Goal: Find specific page/section: Find specific page/section

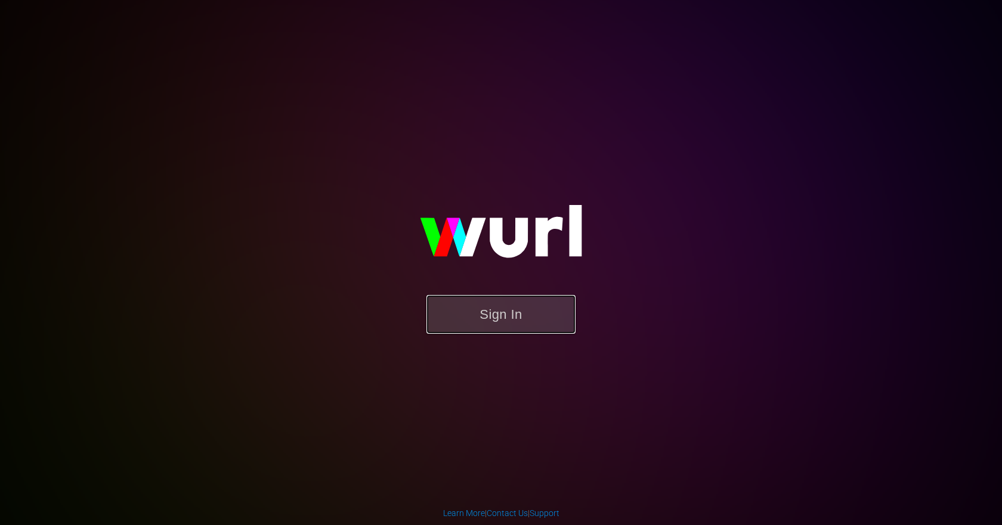
click at [512, 315] on button "Sign In" at bounding box center [500, 314] width 149 height 39
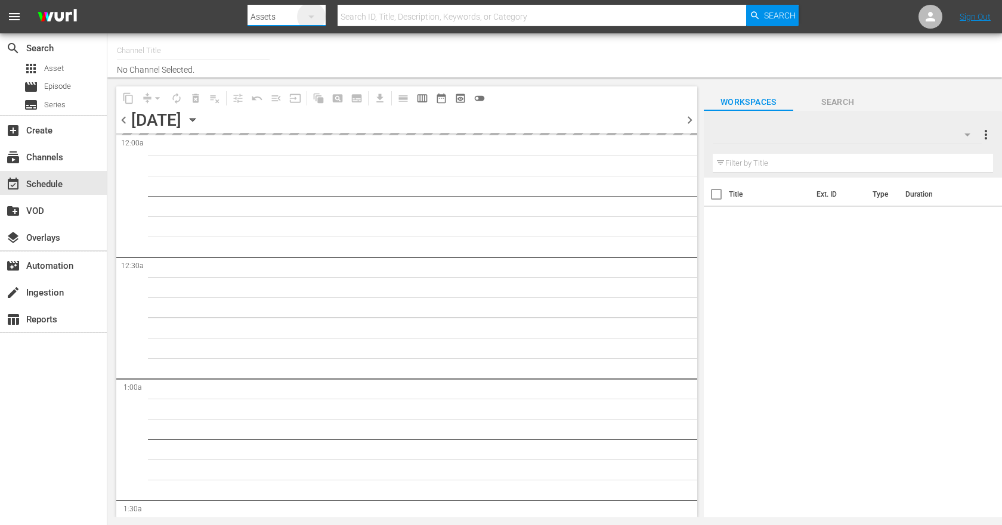
click at [317, 20] on icon "button" at bounding box center [311, 17] width 14 height 14
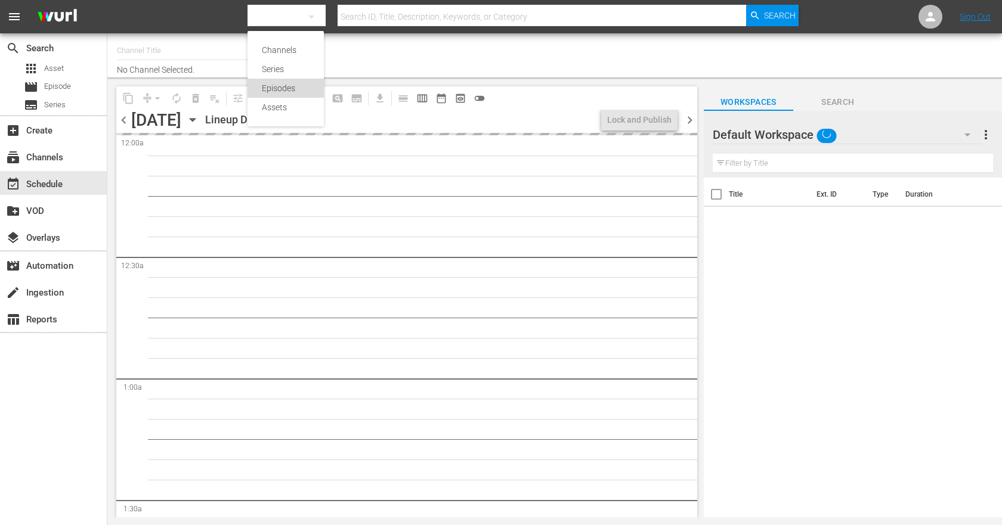
click at [287, 85] on div "Episodes" at bounding box center [286, 88] width 48 height 19
type input "Sony One Shark Tank MX (1000)"
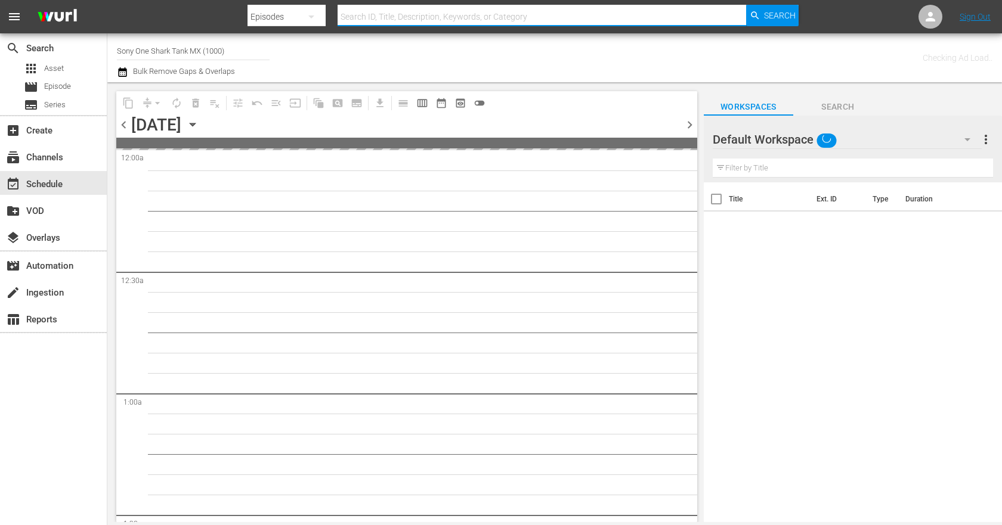
click at [374, 16] on input "text" at bounding box center [542, 16] width 408 height 29
paste input "3 NINJAS KICK BACK."
type input "3 NINJAS KICK BACK"
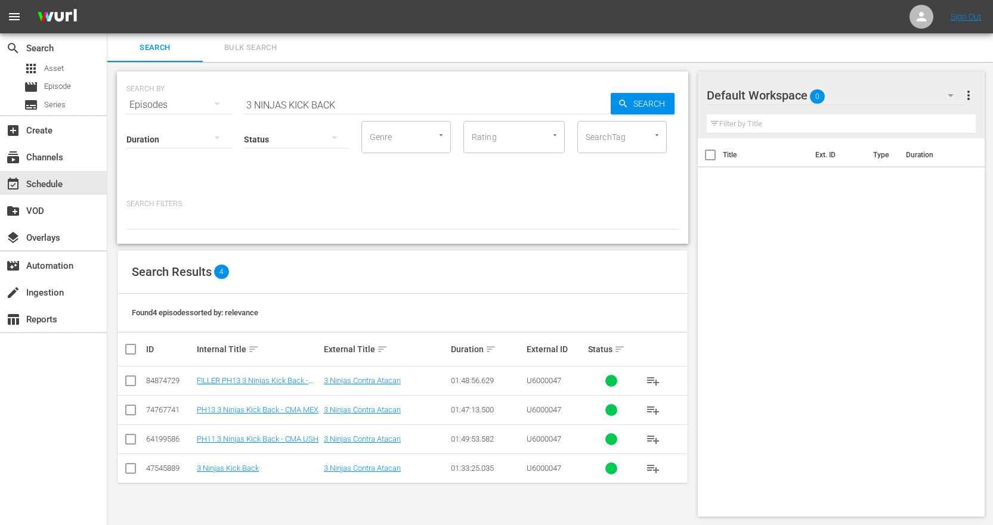
click at [212, 103] on icon "button" at bounding box center [217, 104] width 14 height 14
click at [159, 167] on div "Series" at bounding box center [165, 165] width 48 height 19
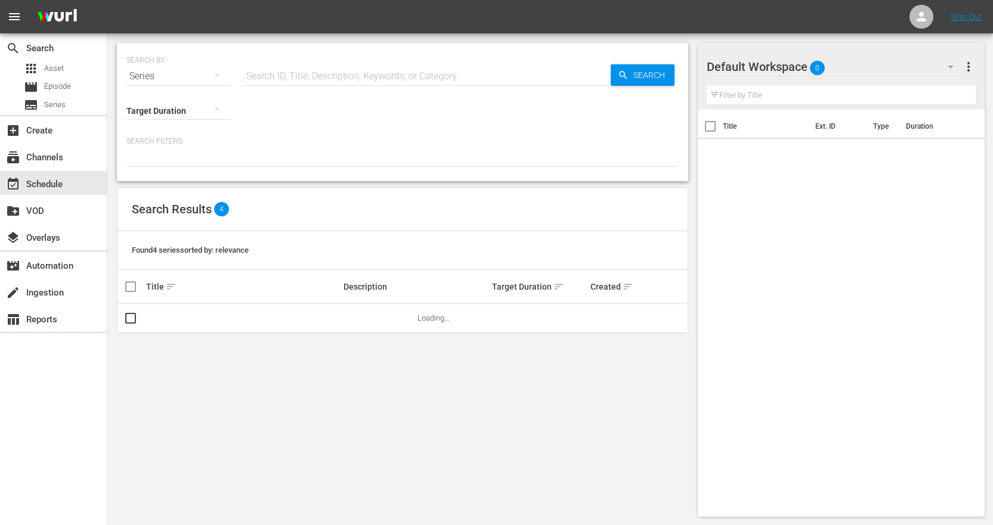
click at [320, 81] on input "text" at bounding box center [426, 76] width 367 height 29
paste input "Shark Tank Brasil: Negociando com Tubarões"
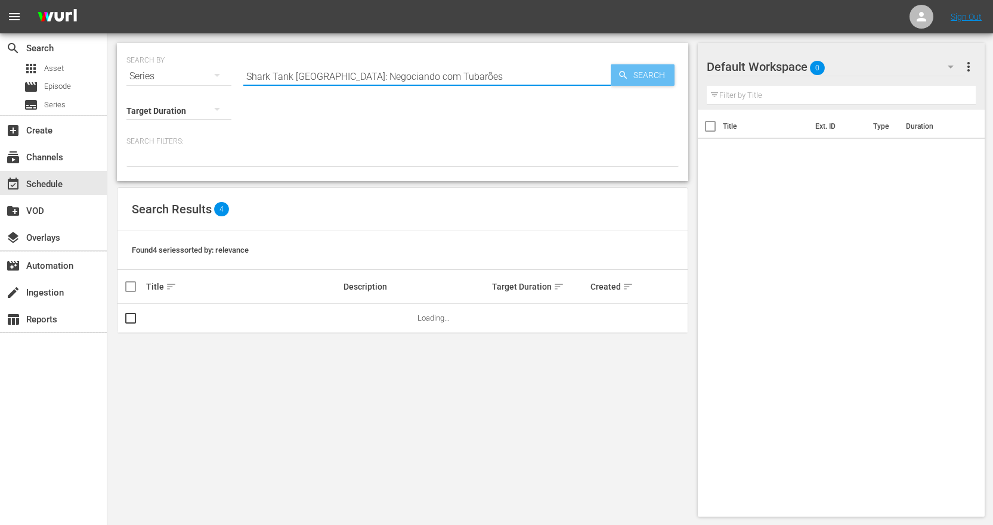
type input "Shark Tank Brasil: Negociando com Tubarões"
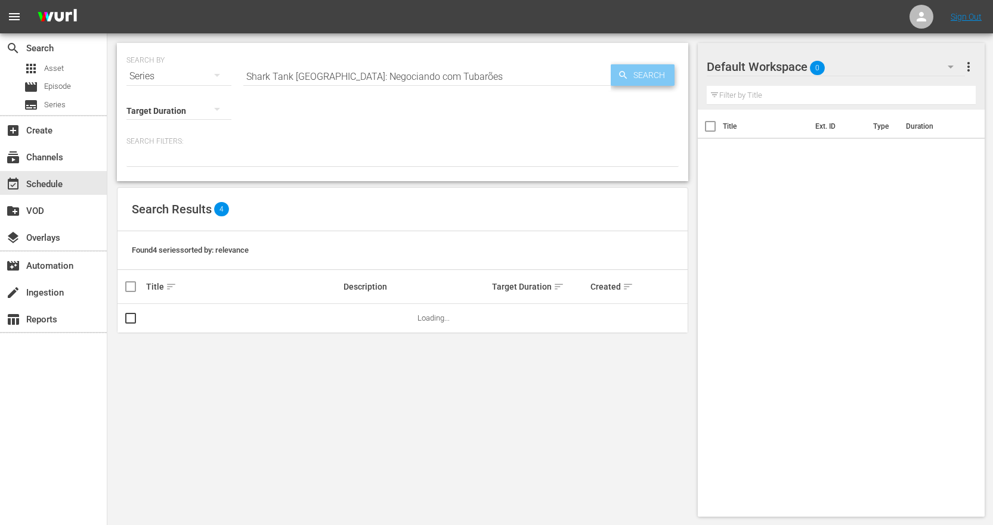
click at [646, 76] on span "Search" at bounding box center [652, 74] width 46 height 21
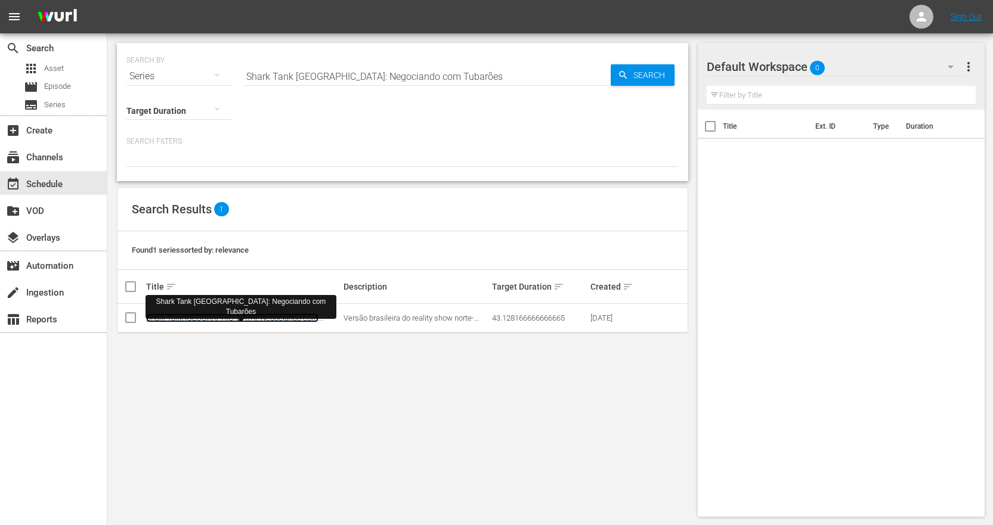
click at [271, 318] on link "Shark Tank Brasil: Negociando com Tubarões" at bounding box center [232, 323] width 172 height 18
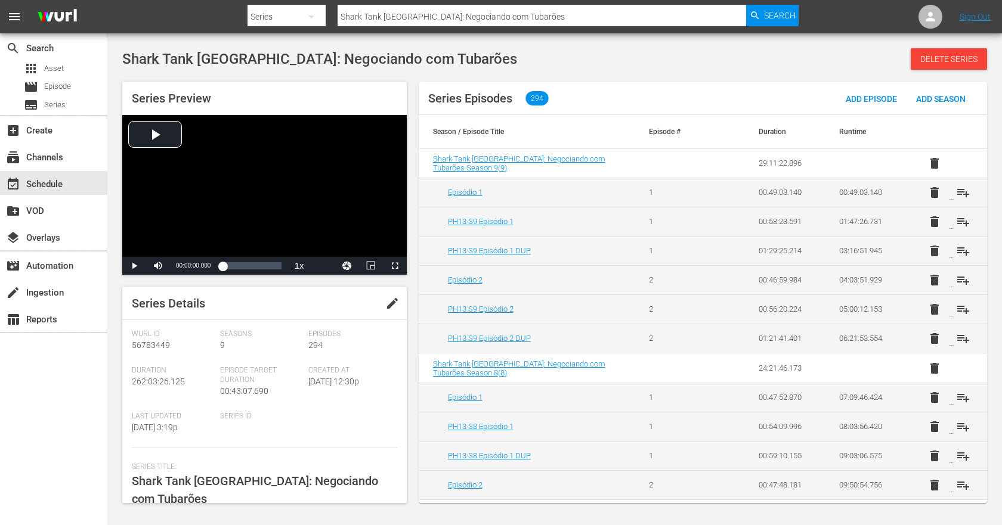
click at [323, 13] on button "button" at bounding box center [311, 16] width 29 height 29
click at [287, 91] on div "Episodes" at bounding box center [286, 88] width 48 height 19
drag, startPoint x: 210, startPoint y: 10, endPoint x: 202, endPoint y: 10, distance: 8.3
click at [202, 10] on nav "menu Search By Episodes Search ID, Title, Description, Keywords, or Category 3 …" at bounding box center [501, 16] width 1002 height 33
paste input "Crimes No Paraíso: Travessia Noturna"
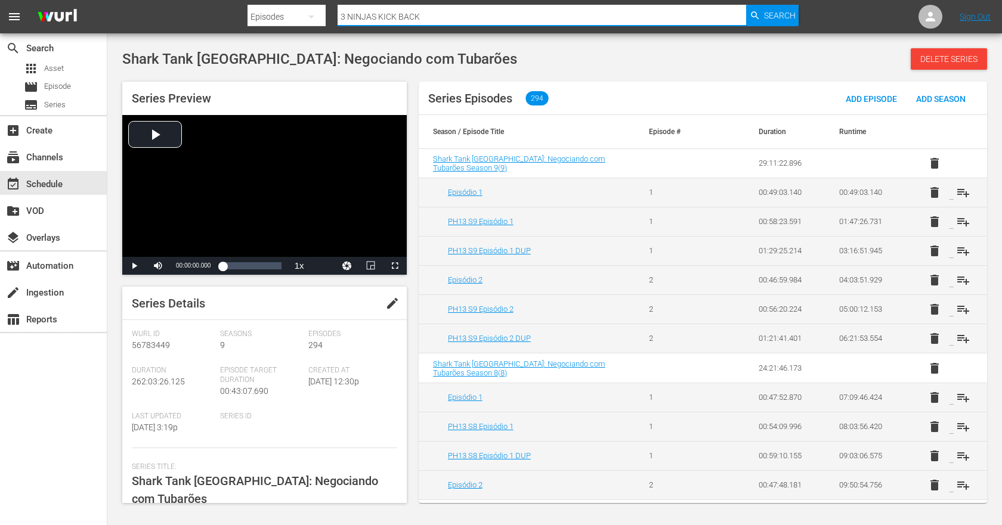
type input "Crimes No Paraíso: Travessia Noturna"
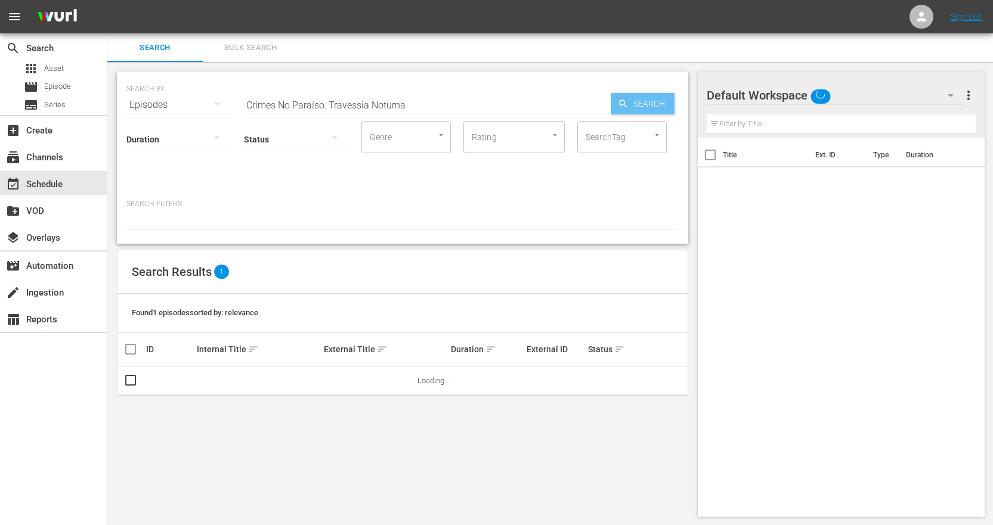
click at [649, 97] on span "Search" at bounding box center [652, 103] width 46 height 21
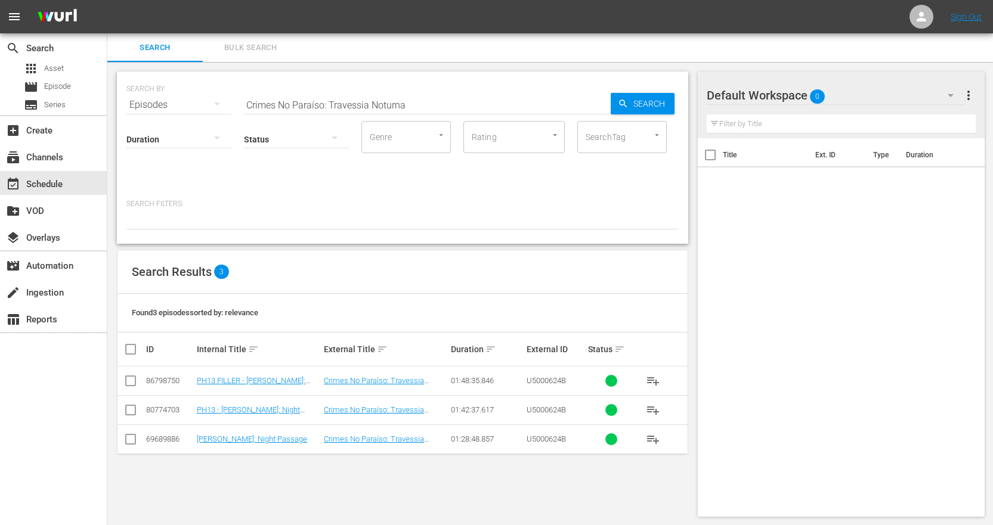
click at [380, 476] on div "SEARCH BY Search By Episodes Search ID, Title, Description, Keywords, or Catego…" at bounding box center [402, 294] width 590 height 465
drag, startPoint x: 380, startPoint y: 382, endPoint x: 338, endPoint y: 437, distance: 68.9
drag, startPoint x: 338, startPoint y: 437, endPoint x: 236, endPoint y: 469, distance: 107.3
drag, startPoint x: 236, startPoint y: 469, endPoint x: 216, endPoint y: 439, distance: 35.4
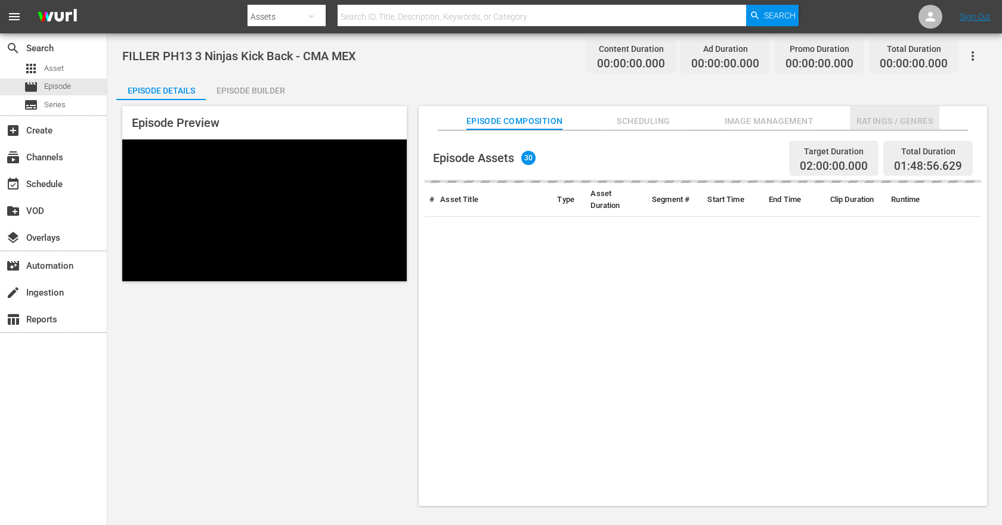
click at [876, 119] on span "Ratings / Genres" at bounding box center [894, 121] width 89 height 15
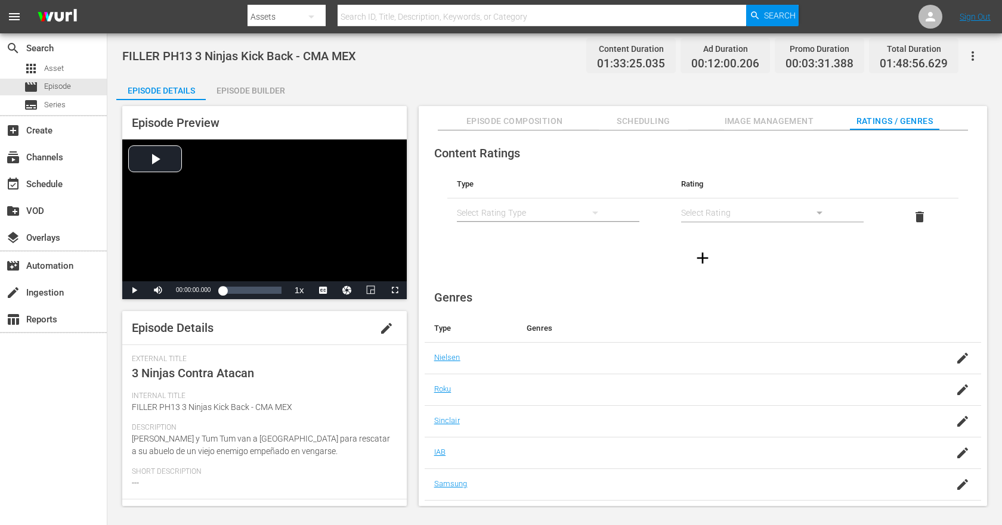
scroll to position [51, 0]
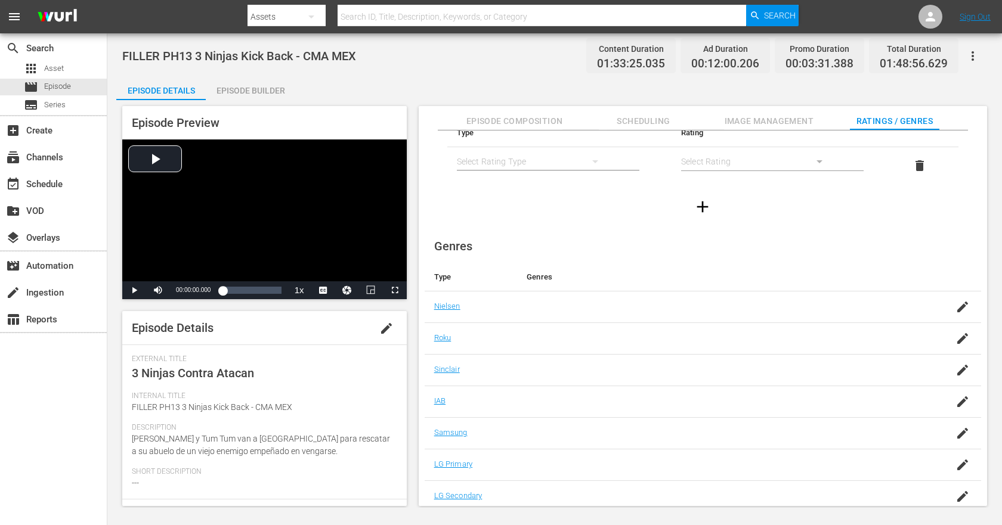
click at [634, 121] on span "Scheduling" at bounding box center [643, 121] width 89 height 15
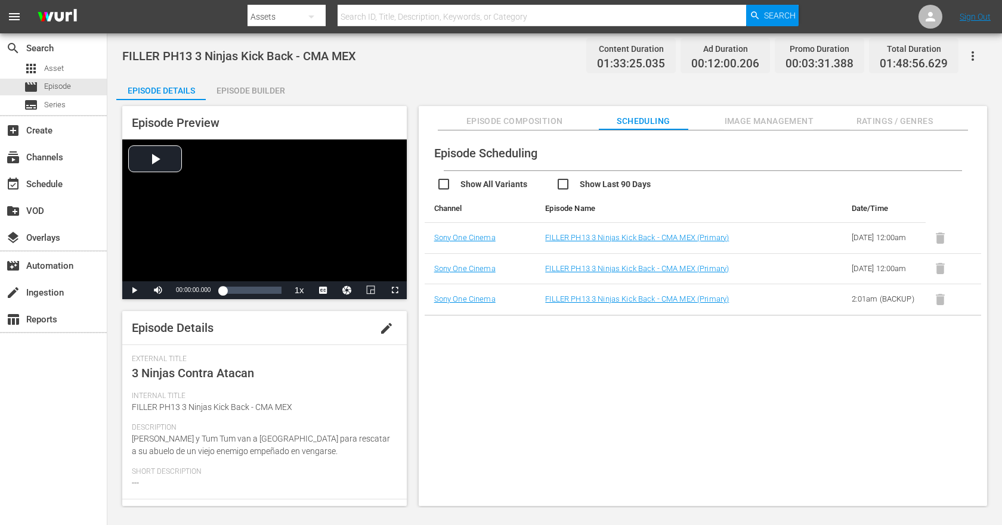
click at [894, 121] on span "Ratings / Genres" at bounding box center [894, 121] width 89 height 15
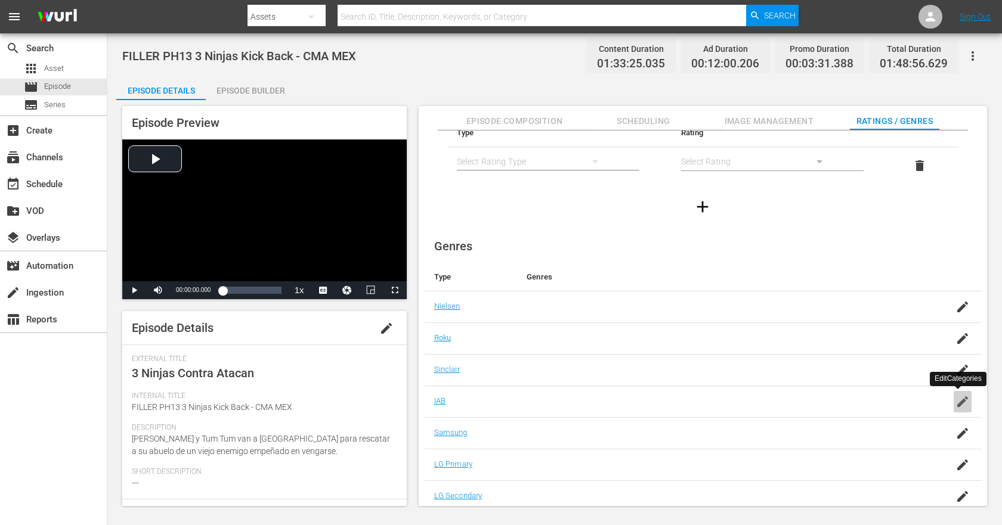
click at [956, 400] on icon "button" at bounding box center [962, 402] width 14 height 14
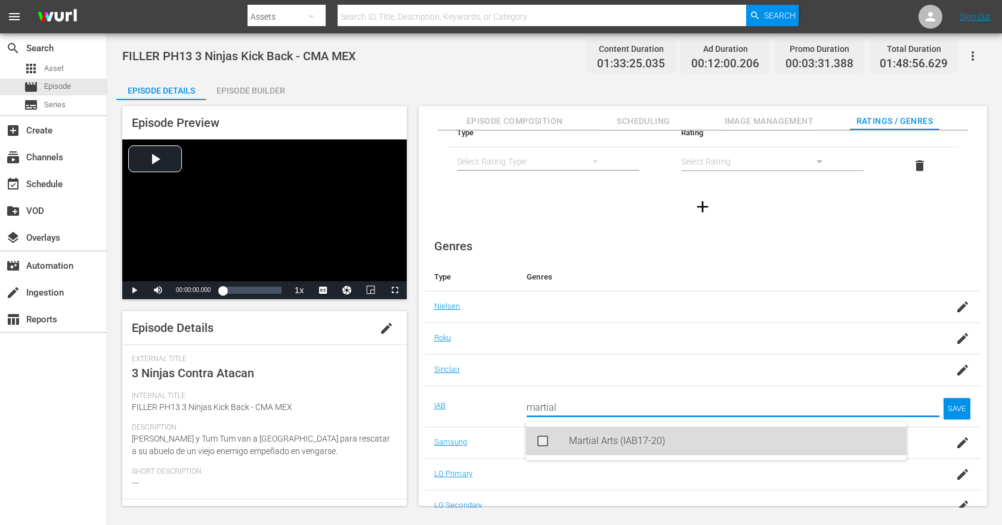
click at [569, 442] on div "Martial Arts (IAB17-20)" at bounding box center [733, 441] width 328 height 29
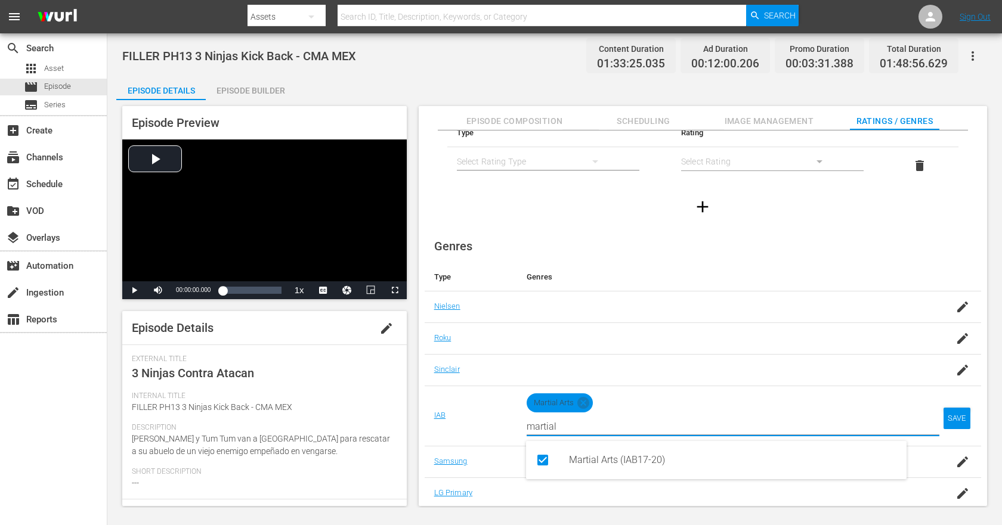
type input "martial"
click at [954, 416] on div "SAVE" at bounding box center [956, 418] width 27 height 21
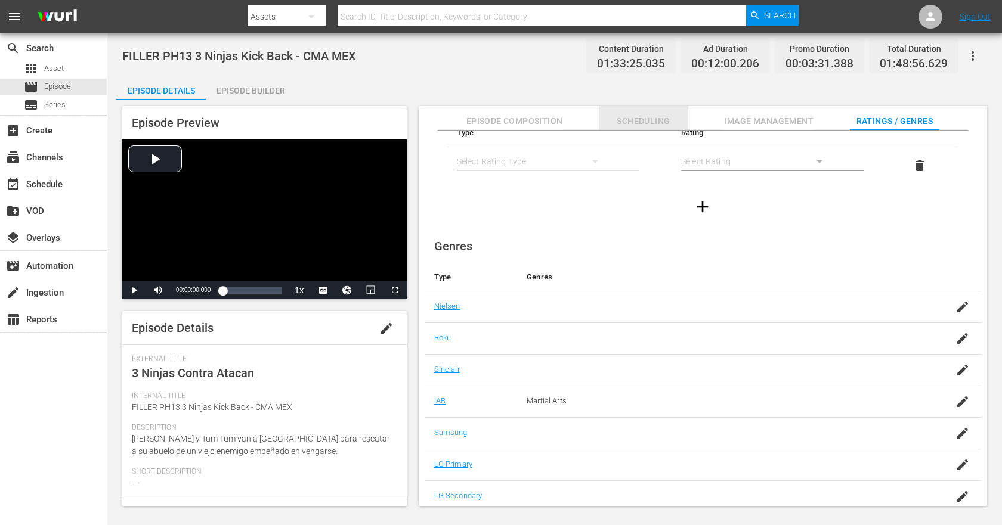
click at [634, 119] on span "Scheduling" at bounding box center [643, 121] width 89 height 15
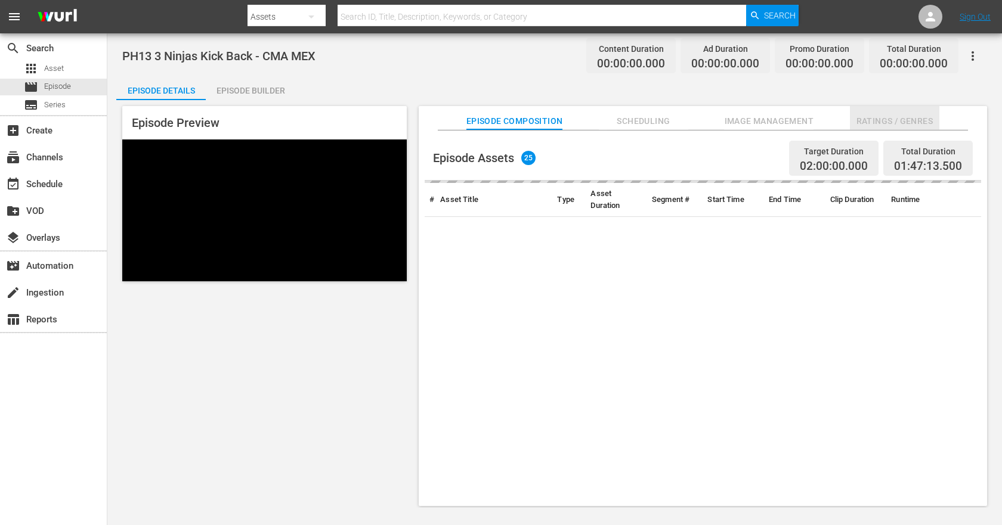
click at [878, 120] on span "Ratings / Genres" at bounding box center [894, 121] width 89 height 15
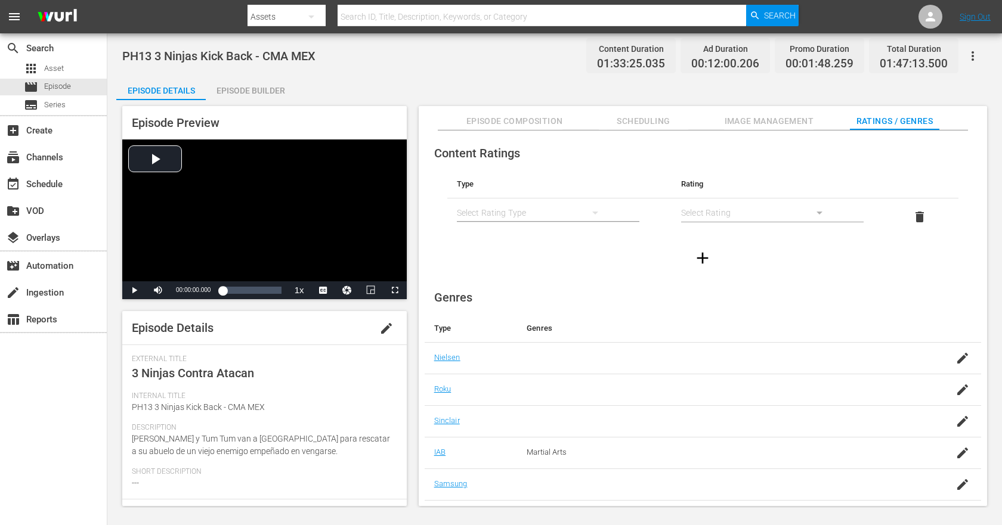
scroll to position [51, 0]
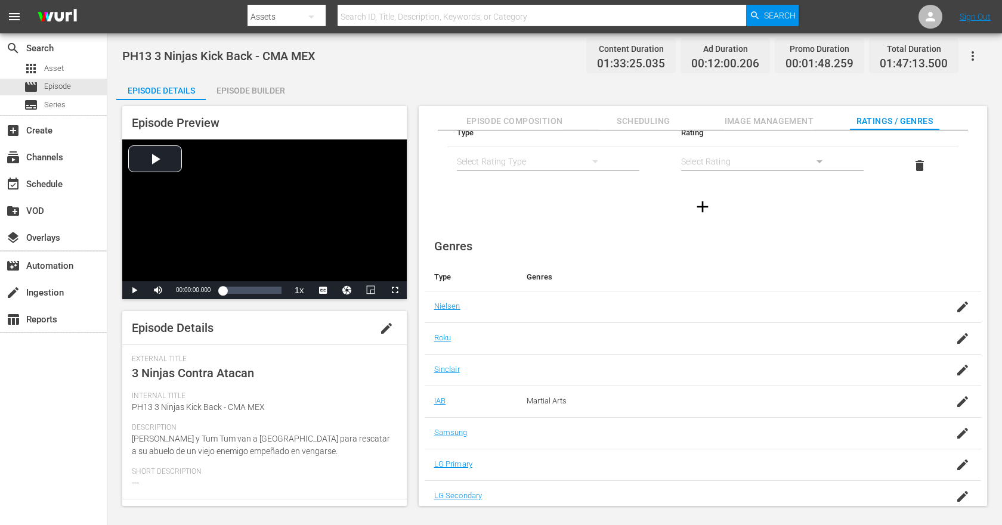
click at [648, 117] on span "Scheduling" at bounding box center [643, 121] width 89 height 15
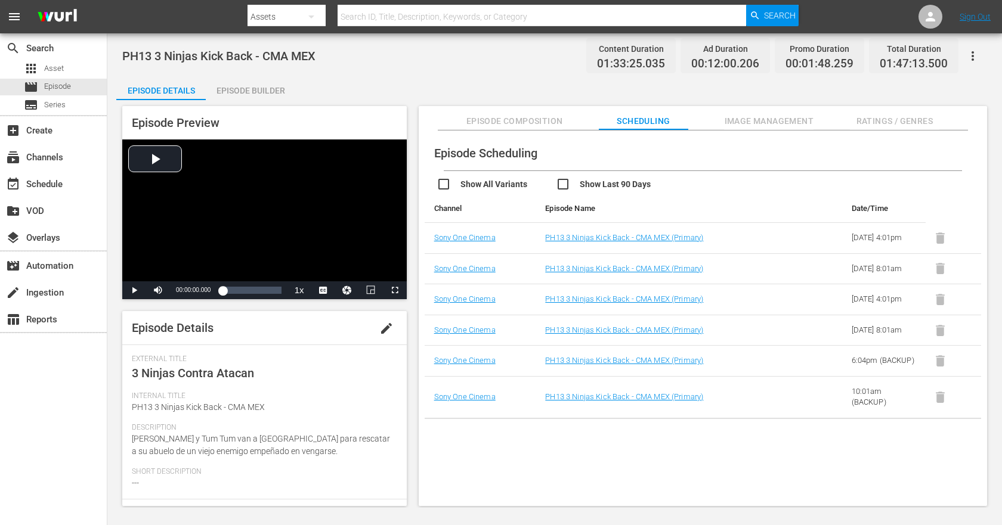
click at [890, 116] on span "Ratings / Genres" at bounding box center [894, 121] width 89 height 15
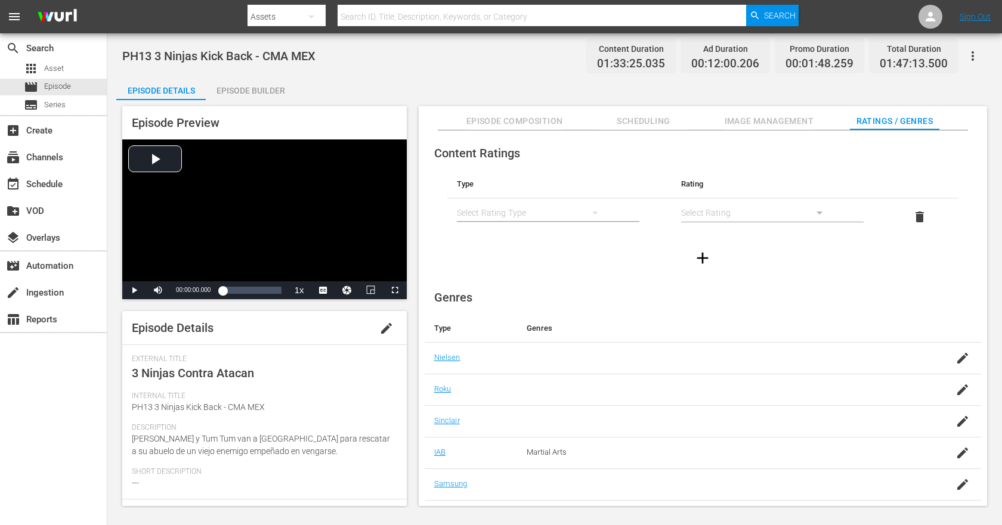
click at [642, 118] on span "Scheduling" at bounding box center [643, 121] width 89 height 15
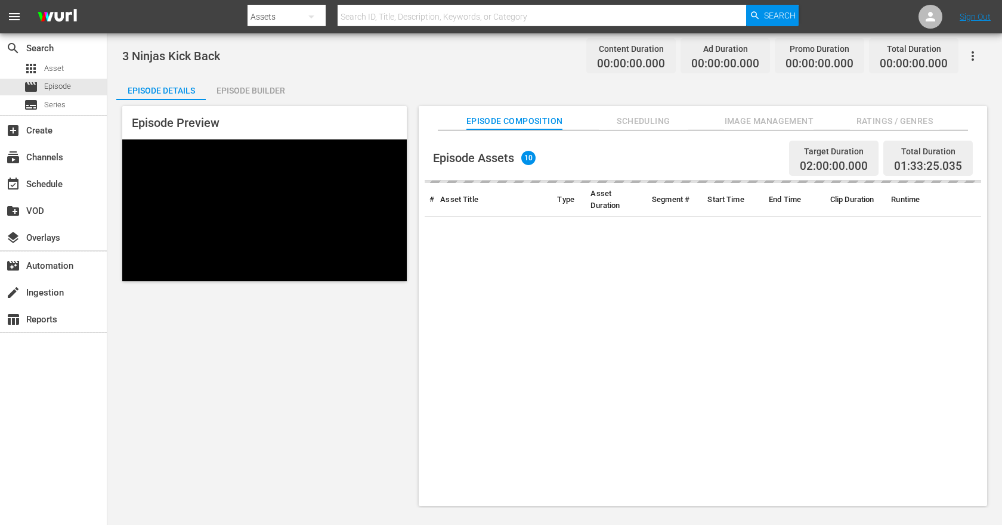
click at [880, 120] on span "Ratings / Genres" at bounding box center [894, 121] width 89 height 15
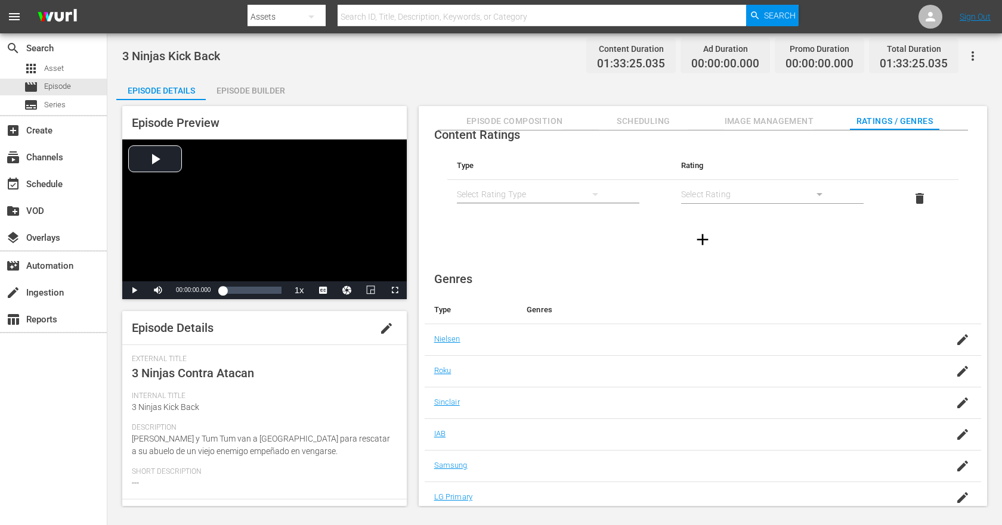
scroll to position [51, 0]
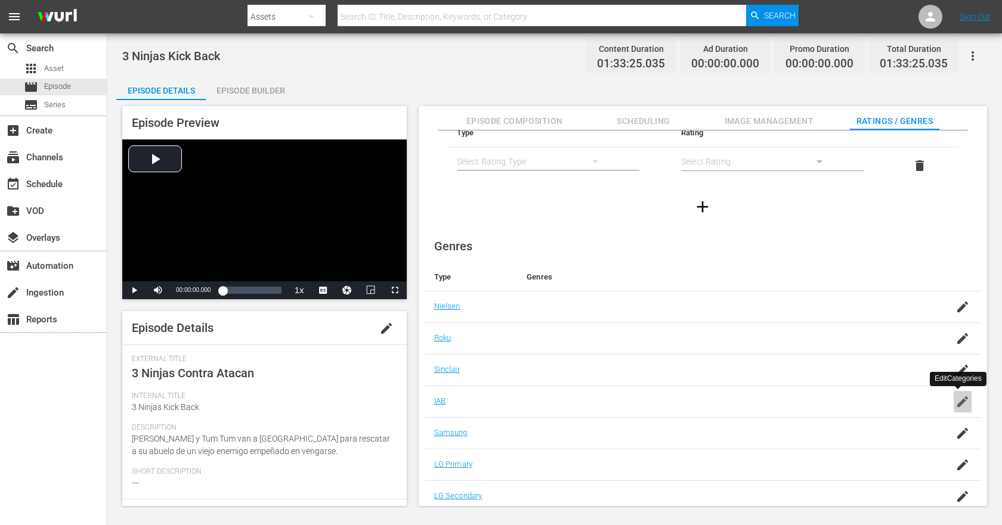
click at [958, 400] on icon "button" at bounding box center [962, 402] width 14 height 14
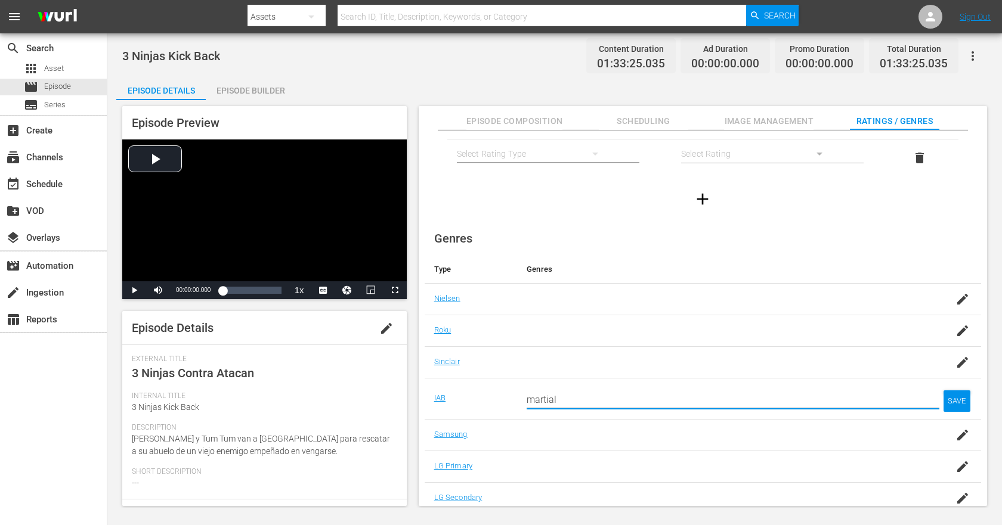
scroll to position [61, 0]
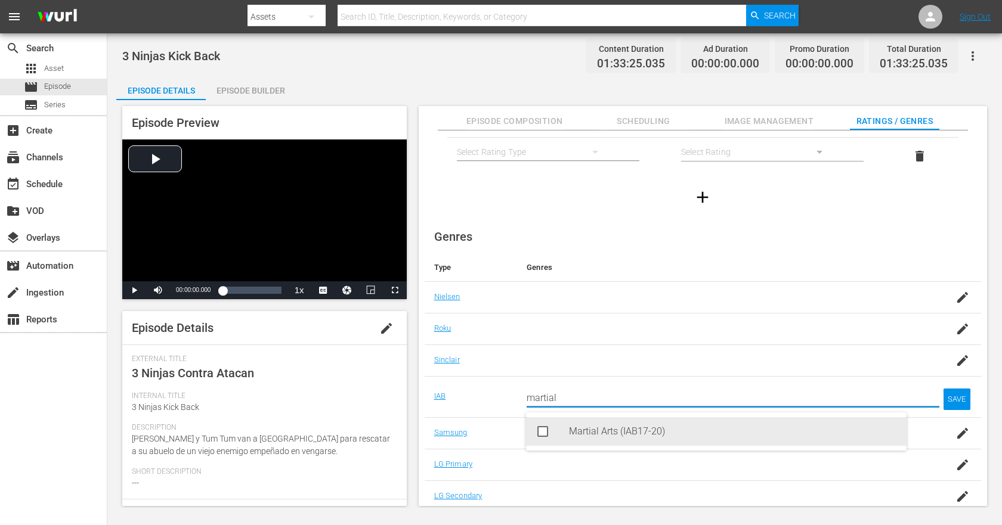
click at [623, 437] on div "Martial Arts (IAB17-20)" at bounding box center [733, 431] width 328 height 29
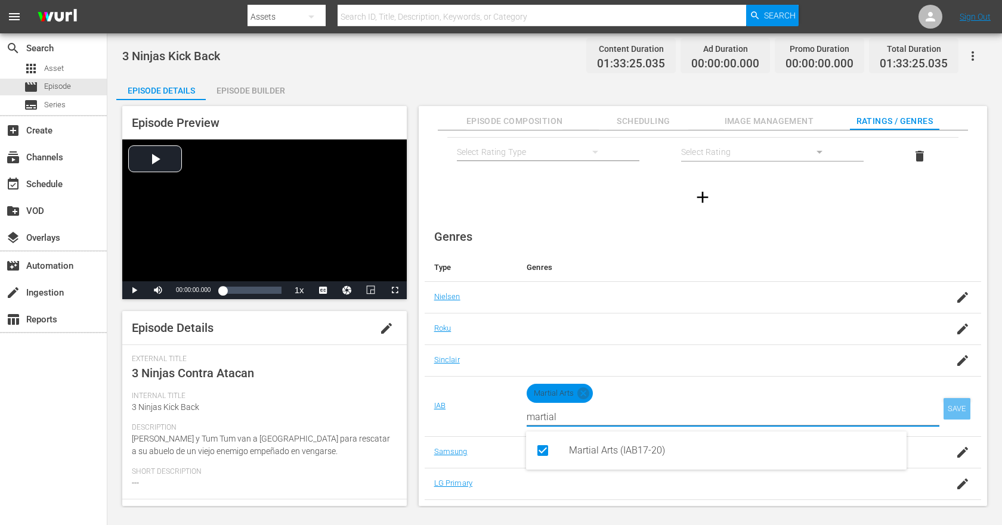
type input "martial"
click at [949, 407] on div "SAVE" at bounding box center [956, 408] width 27 height 21
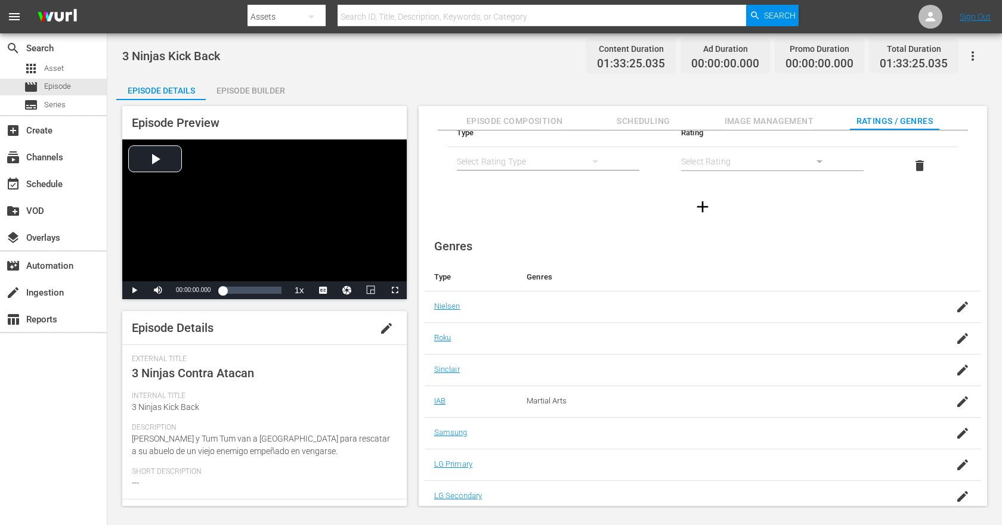
scroll to position [51, 0]
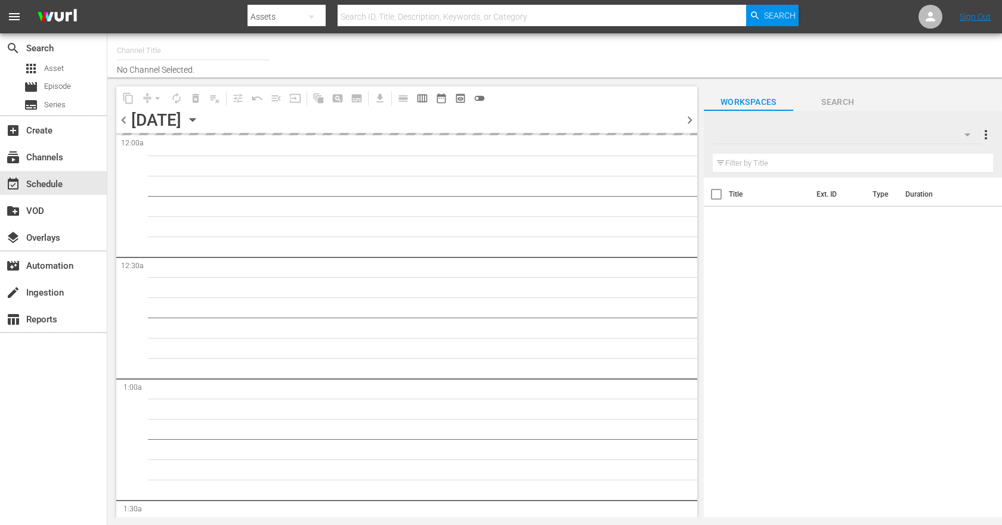
type input "Sony One Cinema MX (1003)"
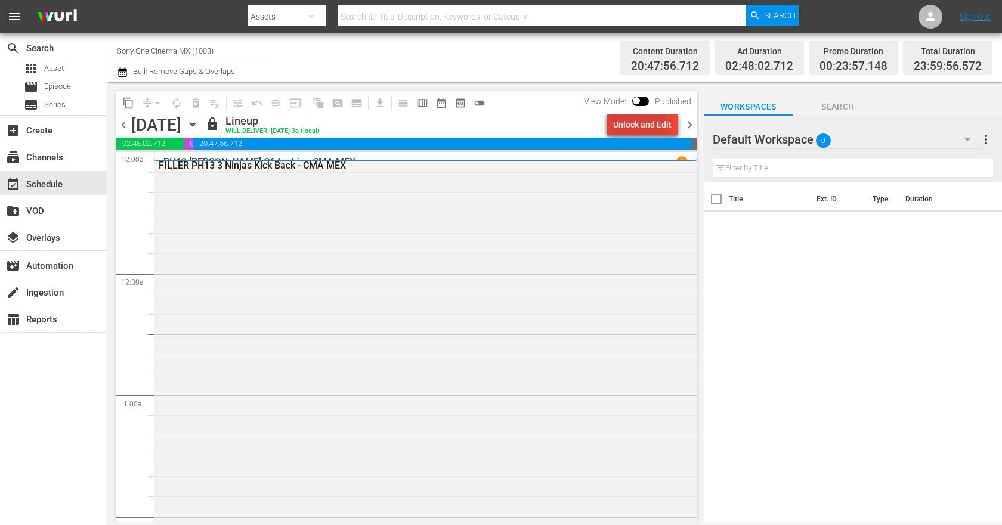
click at [639, 126] on div "Unlock and Edit" at bounding box center [642, 124] width 58 height 21
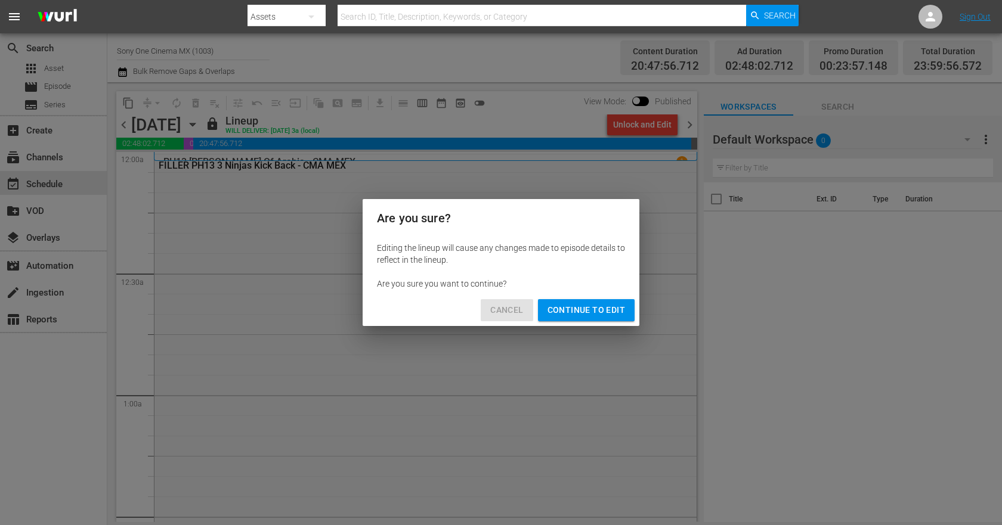
click at [509, 311] on span "Cancel" at bounding box center [506, 310] width 33 height 15
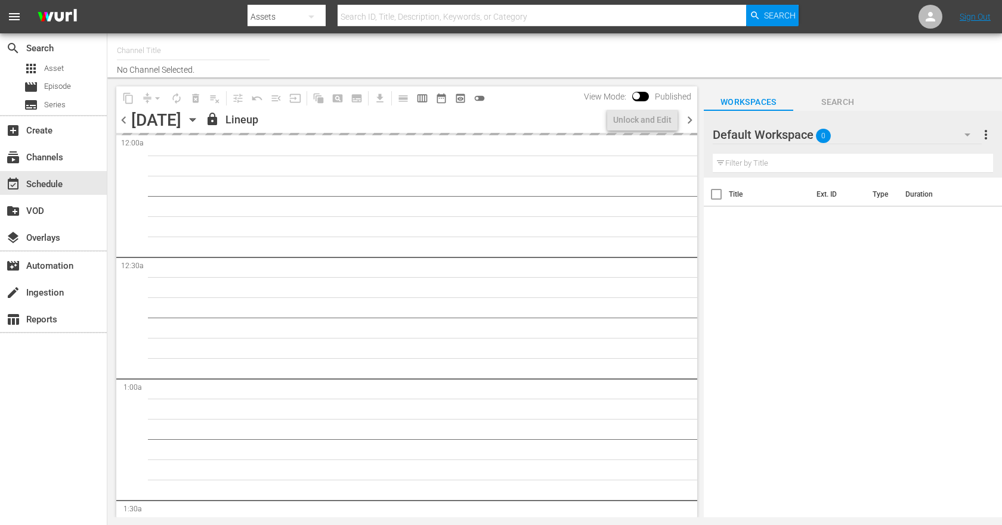
type input "Sony One Cinema MX (1003)"
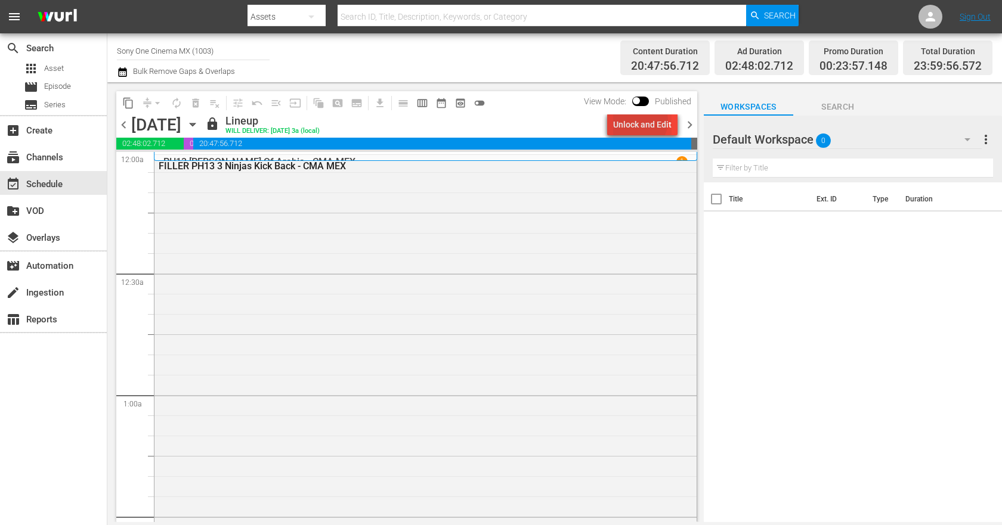
click at [641, 121] on div "Unlock and Edit" at bounding box center [642, 124] width 58 height 21
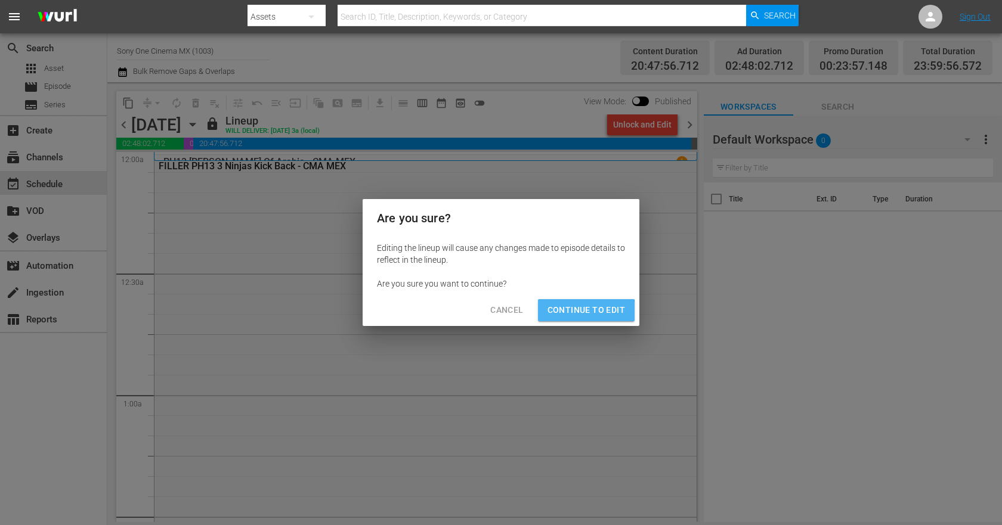
click at [577, 314] on span "Continue to Edit" at bounding box center [586, 310] width 78 height 15
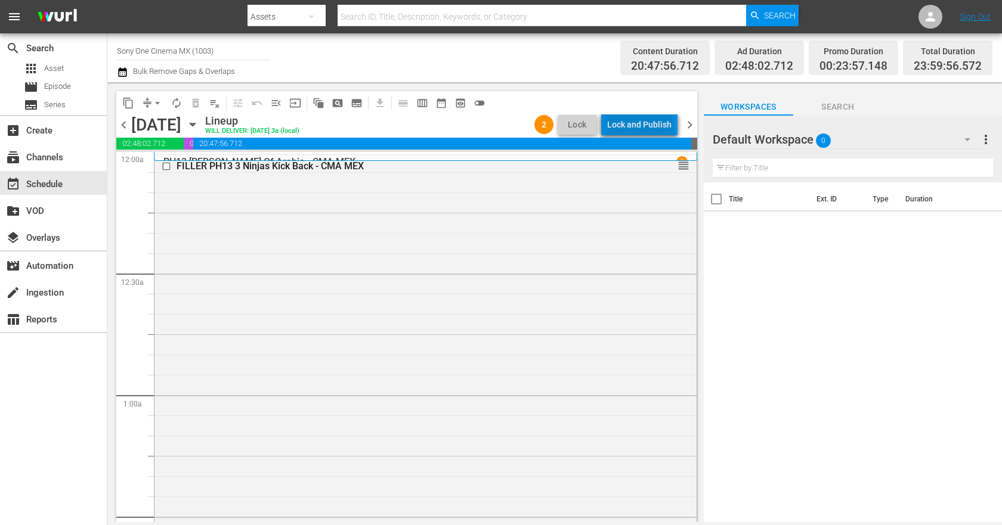
click at [644, 125] on div "Lock and Publish" at bounding box center [639, 124] width 64 height 21
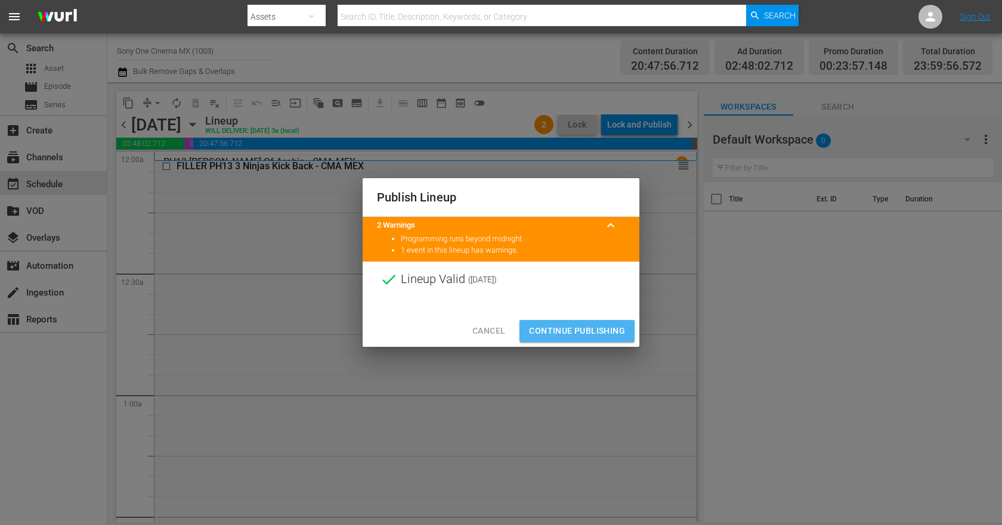
click at [556, 327] on span "Continue Publishing" at bounding box center [577, 331] width 96 height 15
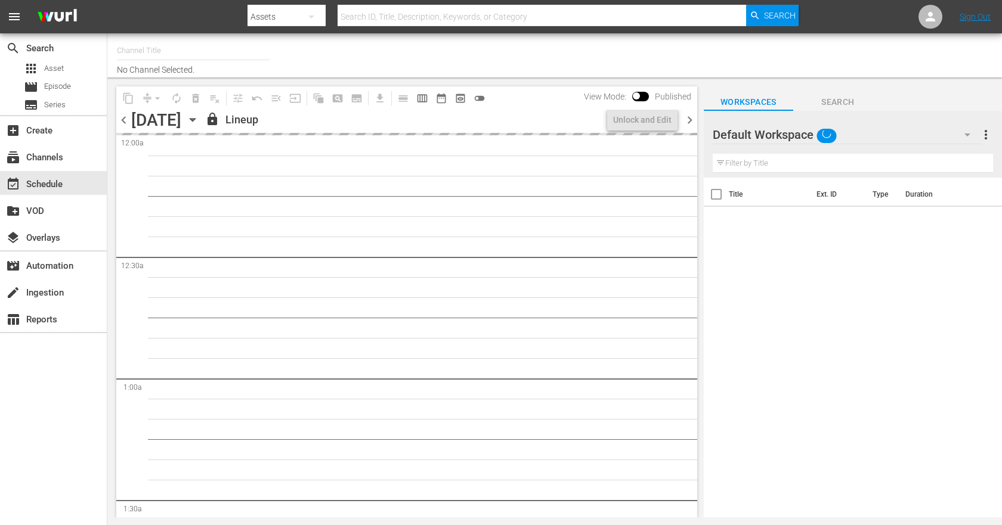
type input "Sony One Cinema MX (1003)"
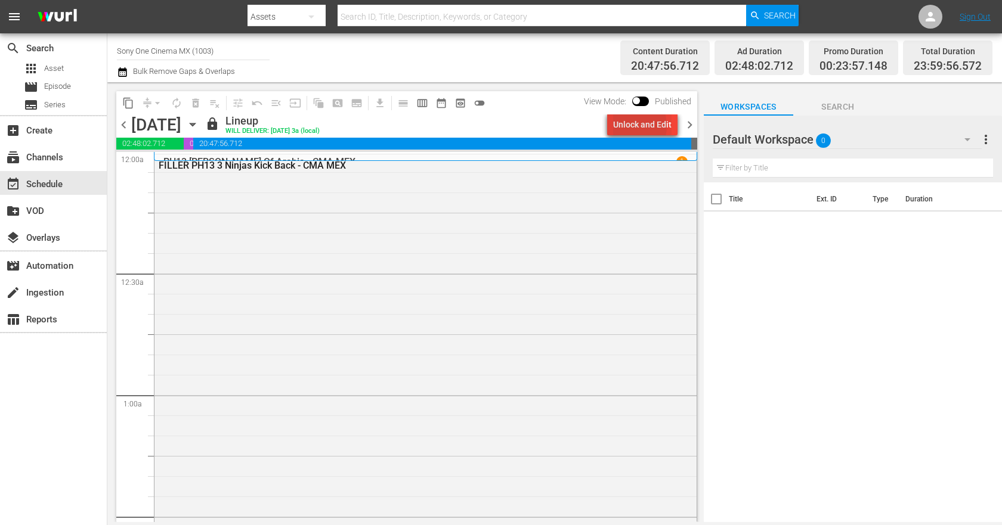
click at [627, 126] on div "Unlock and Edit" at bounding box center [642, 124] width 58 height 21
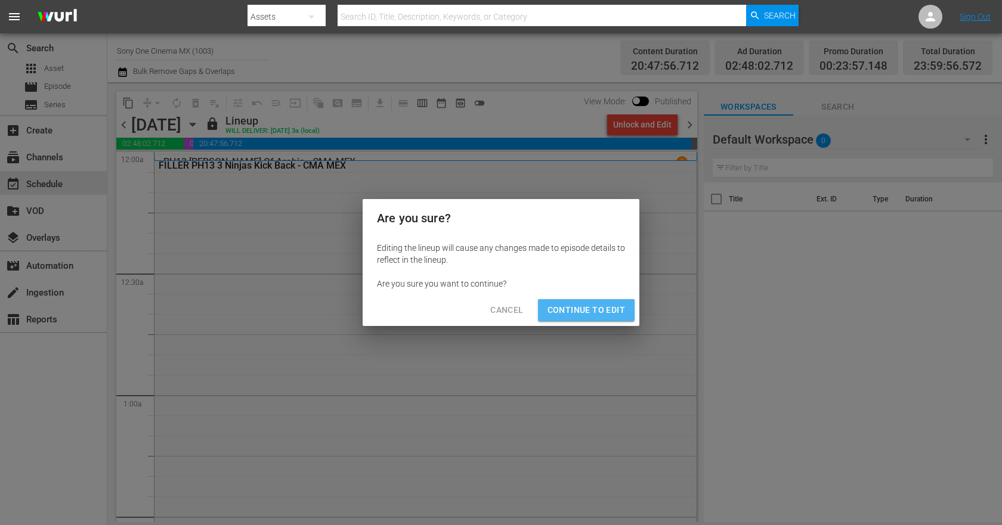
click at [587, 305] on span "Continue to Edit" at bounding box center [586, 310] width 78 height 15
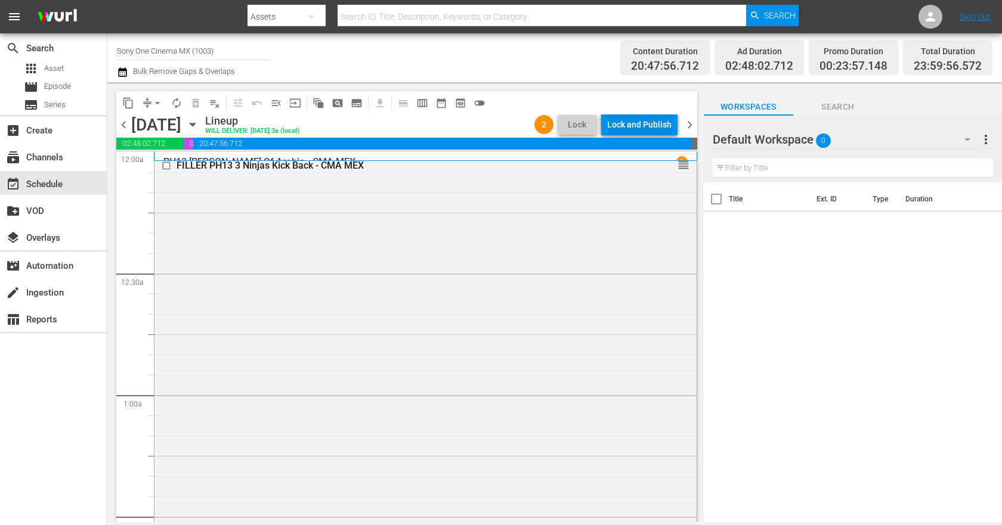
click at [644, 126] on div "Lock and Publish" at bounding box center [639, 124] width 64 height 21
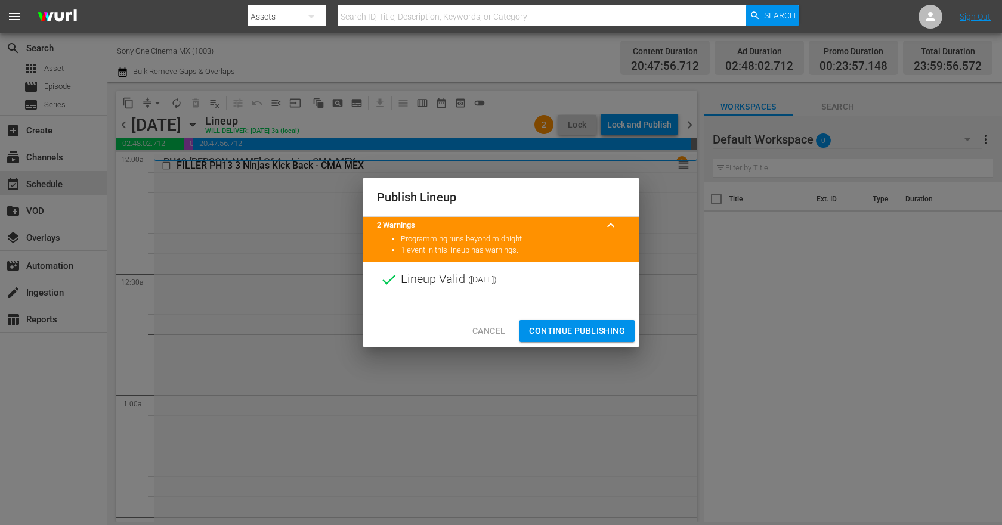
click at [565, 335] on span "Continue Publishing" at bounding box center [577, 331] width 96 height 15
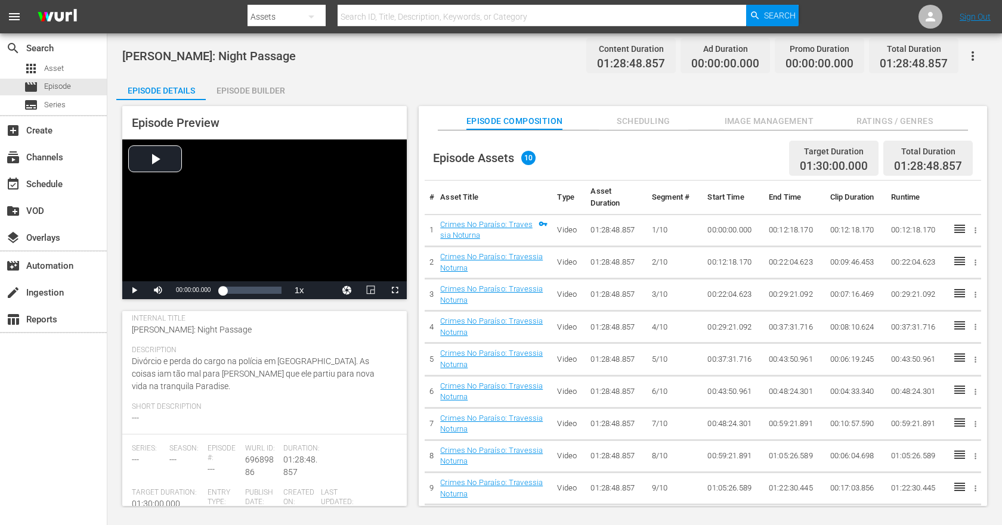
scroll to position [60, 0]
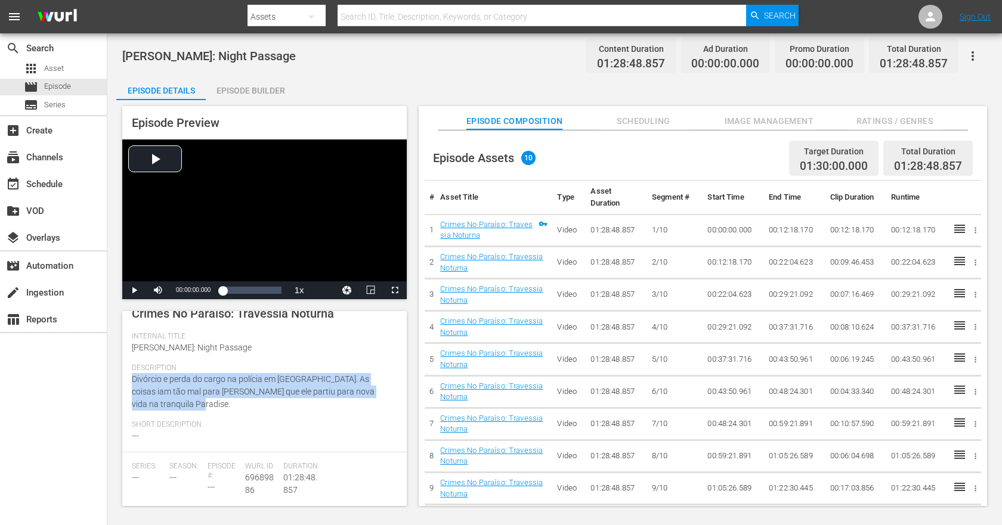
drag, startPoint x: 169, startPoint y: 407, endPoint x: 134, endPoint y: 381, distance: 43.4
click at [134, 381] on div "Description Divórcio e perda do cargo na polícia em Los Angeles. As coisas iam …" at bounding box center [264, 392] width 265 height 57
copy span "Divórcio e perda do cargo na polícia em Los Angeles. As coisas iam tão mal para…"
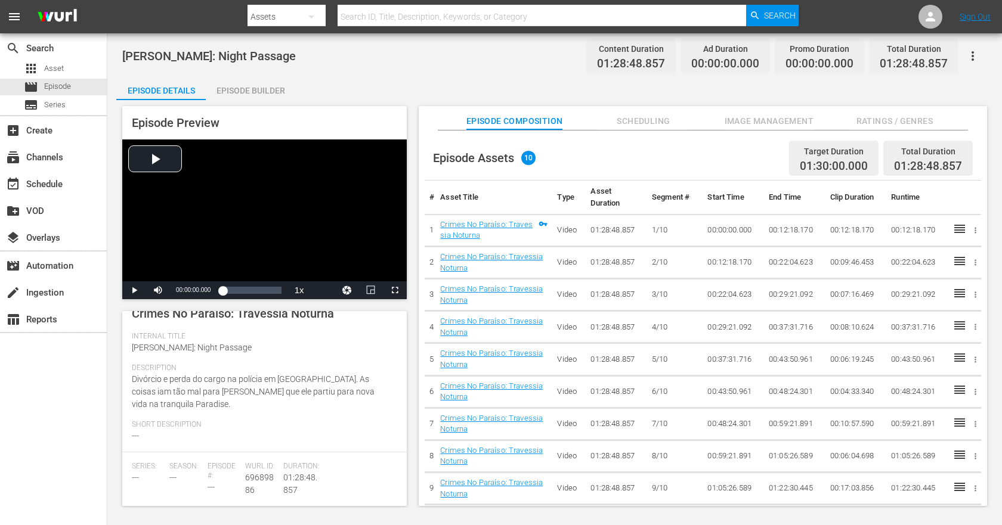
click at [491, 63] on div "Jesse Stone: Night Passage Content Duration 01:28:48.857 Ad Duration 00:00:00.0…" at bounding box center [554, 55] width 865 height 27
click at [484, 66] on div "Jesse Stone: Night Passage Content Duration 01:28:48.857 Ad Duration 00:00:00.0…" at bounding box center [554, 55] width 865 height 27
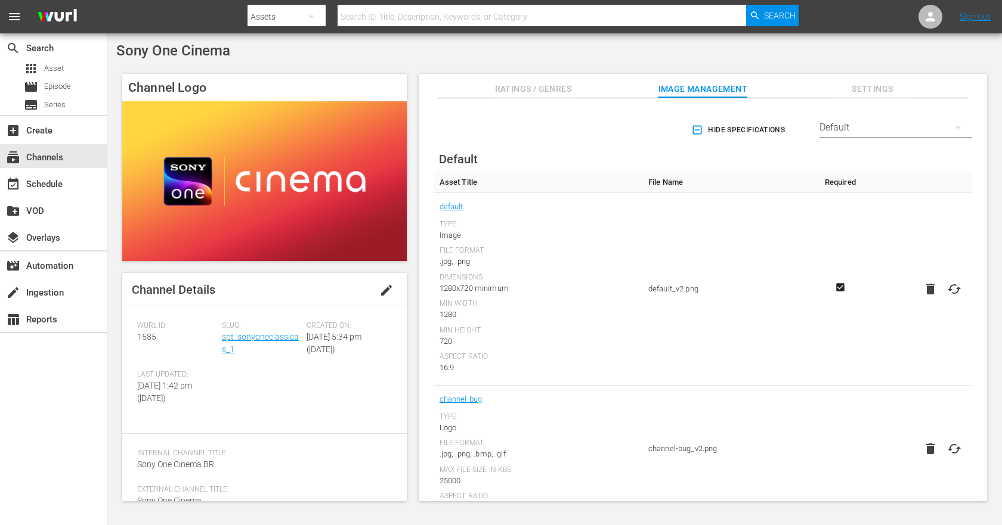
click at [692, 130] on icon "button" at bounding box center [697, 130] width 12 height 12
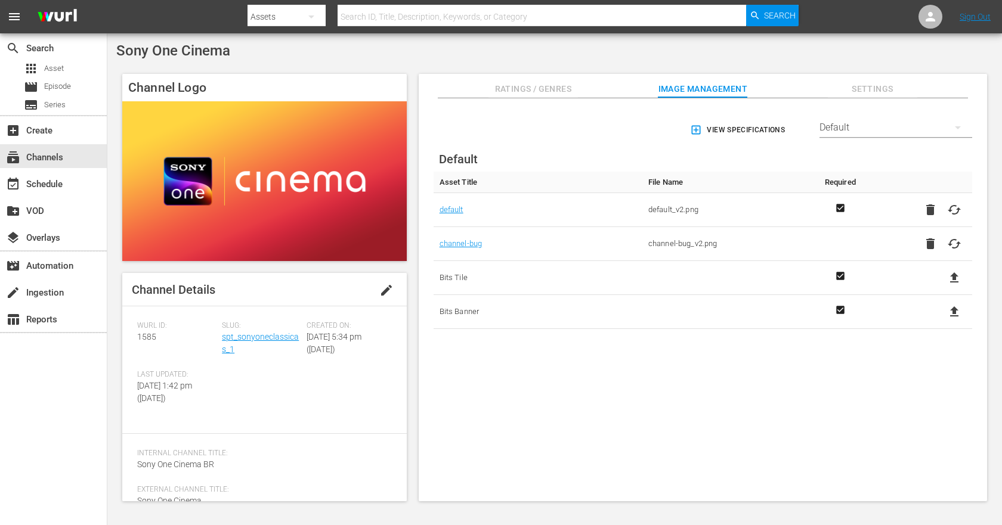
click at [771, 425] on div "View Specifications Select Streamer Default Default Asset Title File Name Requi…" at bounding box center [703, 300] width 568 height 404
click at [856, 125] on div "Default" at bounding box center [895, 127] width 153 height 33
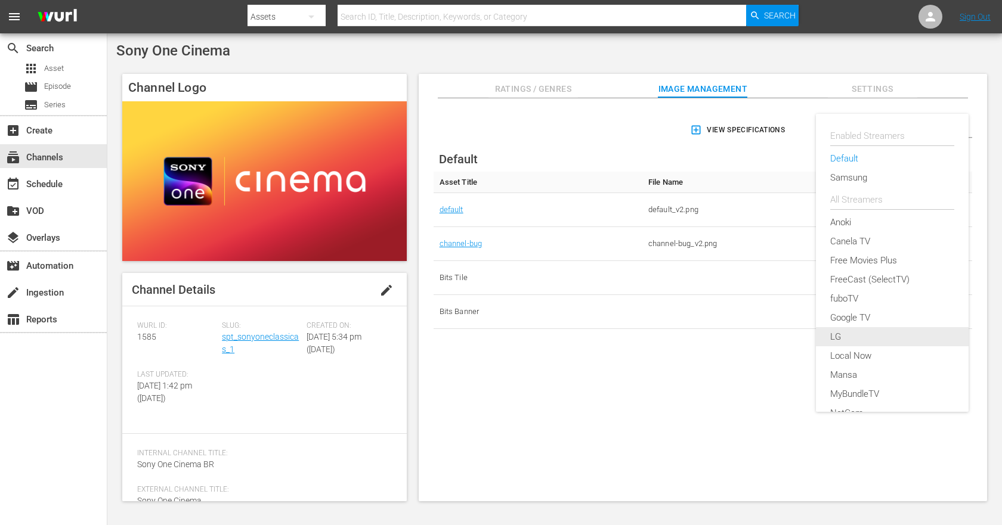
click at [844, 339] on div "LG" at bounding box center [892, 336] width 124 height 19
